Goal: Task Accomplishment & Management: Use online tool/utility

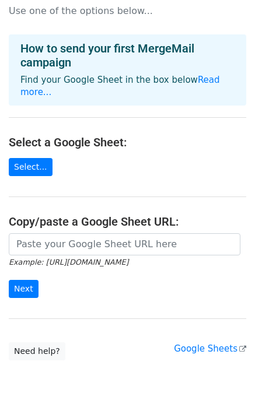
scroll to position [58, 0]
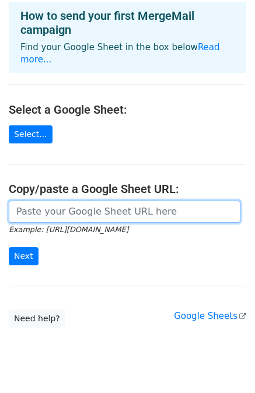
click at [69, 201] on input "url" at bounding box center [125, 212] width 232 height 22
paste input "https://docs.google.com/spreadsheets/d/13UcxDzDaYyeuFOVzTGWkeUIppq8WtdDfFax5a3M…"
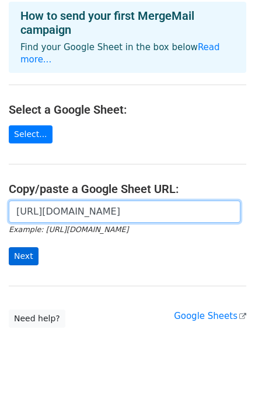
type input "https://docs.google.com/spreadsheets/d/13UcxDzDaYyeuFOVzTGWkeUIppq8WtdDfFax5a3M…"
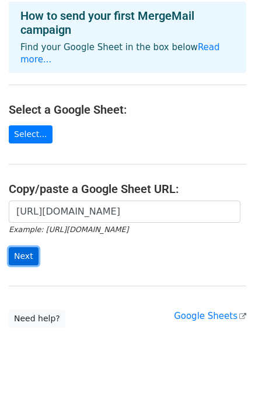
scroll to position [0, 0]
click at [26, 247] on input "Next" at bounding box center [24, 256] width 30 height 18
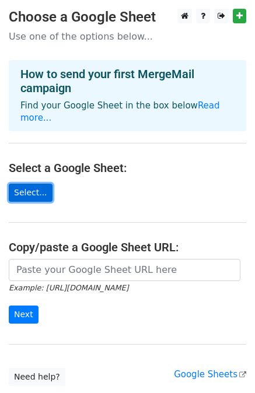
click at [35, 184] on link "Select..." at bounding box center [31, 193] width 44 height 18
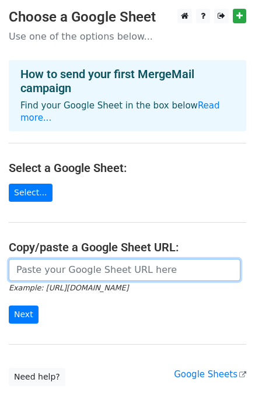
click at [79, 259] on input "url" at bounding box center [125, 270] width 232 height 22
paste input "https://docs.google.com/spreadsheets/d/13UcxDzDaYyeuFOVzTGWkeUIppq8WtdDfFax5a3M…"
type input "https://docs.google.com/spreadsheets/d/13UcxDzDaYyeuFOVzTGWkeUIppq8WtdDfFax5a3M…"
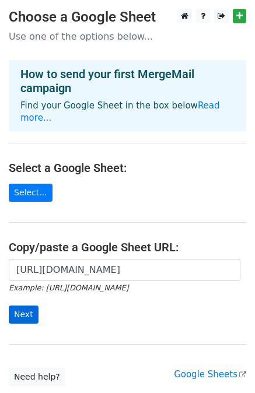
scroll to position [0, 0]
click at [19, 292] on form "https://docs.google.com/spreadsheets/d/13UcxDzDaYyeuFOVzTGWkeUIppq8WtdDfFax5a3M…" at bounding box center [127, 291] width 237 height 65
click at [24, 306] on input "Next" at bounding box center [24, 315] width 30 height 18
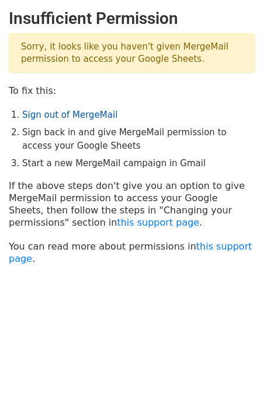
click at [69, 115] on link "Sign out of MergeMail" at bounding box center [69, 115] width 95 height 10
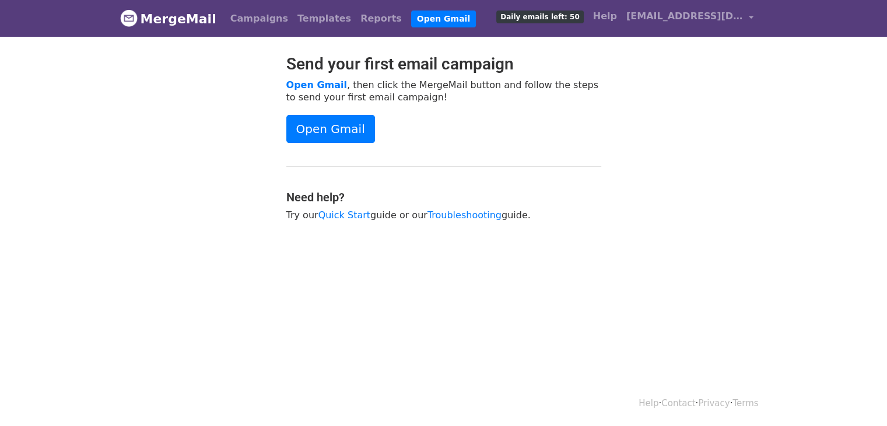
scroll to position [1, 0]
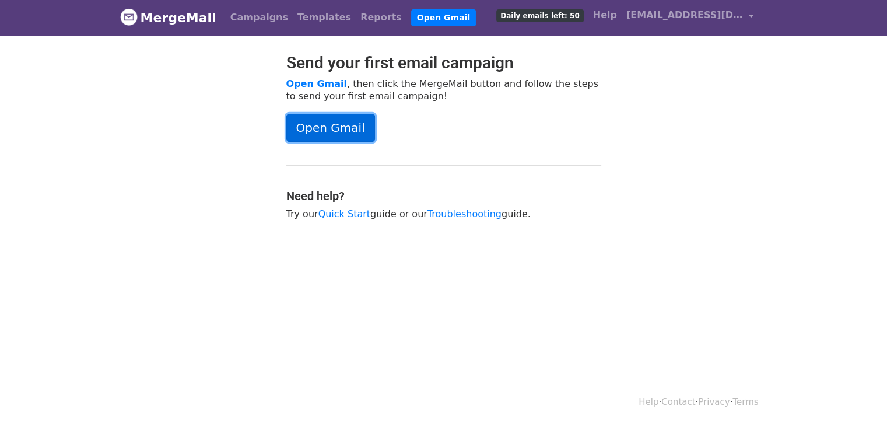
click at [331, 129] on link "Open Gmail" at bounding box center [330, 128] width 89 height 28
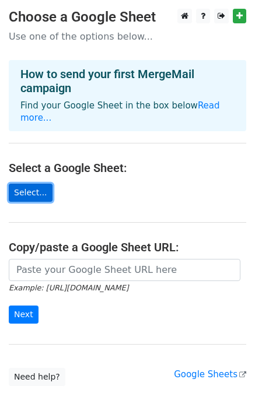
click at [35, 184] on link "Select..." at bounding box center [31, 193] width 44 height 18
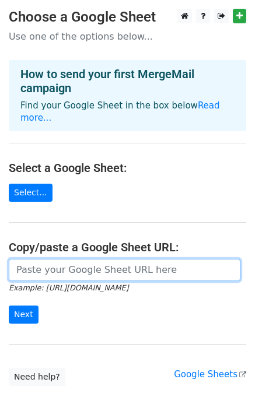
click at [53, 259] on input "url" at bounding box center [125, 270] width 232 height 22
paste input "file:///C:/Users/csm/Downloads/Untitled%20spreadsheet%20-%20Sheet1.pdf"
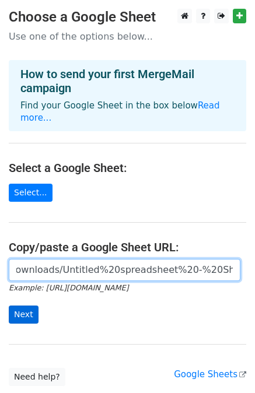
type input "file:///C:/Users/csm/Downloads/Untitled%20spreadsheet%20-%20Sheet1.pdf"
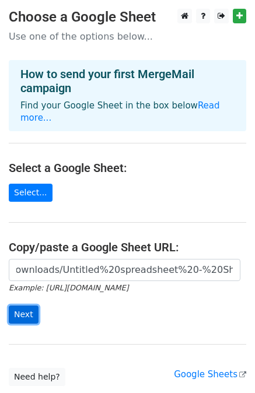
scroll to position [0, 0]
click at [22, 306] on input "Next" at bounding box center [24, 315] width 30 height 18
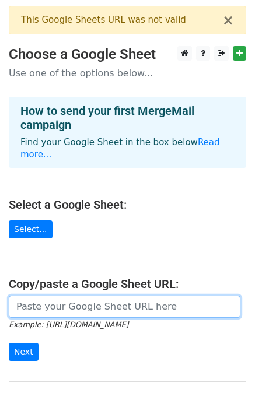
click at [83, 296] on input "url" at bounding box center [125, 307] width 232 height 22
paste input "https://docs.google.com/spreadsheets/d/13UcxDzDaYyeuFOVzTGWkeUIppq8WtdDfFax5a3M…"
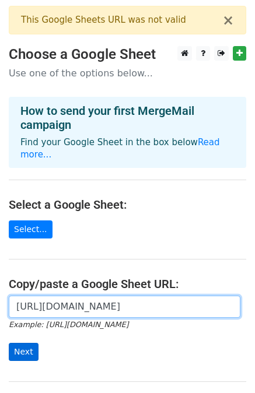
type input "https://docs.google.com/spreadsheets/d/13UcxDzDaYyeuFOVzTGWkeUIppq8WtdDfFax5a3M…"
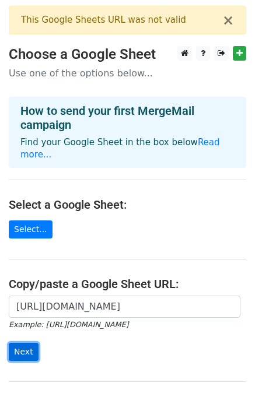
scroll to position [0, 0]
click at [25, 343] on input "Next" at bounding box center [24, 352] width 30 height 18
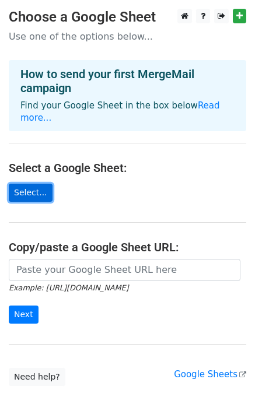
click at [35, 184] on link "Select..." at bounding box center [31, 193] width 44 height 18
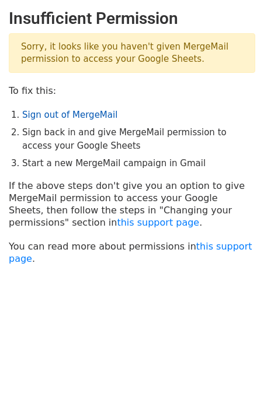
click at [53, 115] on link "Sign out of MergeMail" at bounding box center [69, 115] width 95 height 10
click at [227, 253] on body "Insufficient Permission Sorry, it looks like you haven't given MergeMail permis…" at bounding box center [132, 166] width 264 height 314
click at [227, 248] on link "this support page" at bounding box center [130, 252] width 243 height 23
